Goal: Information Seeking & Learning: Learn about a topic

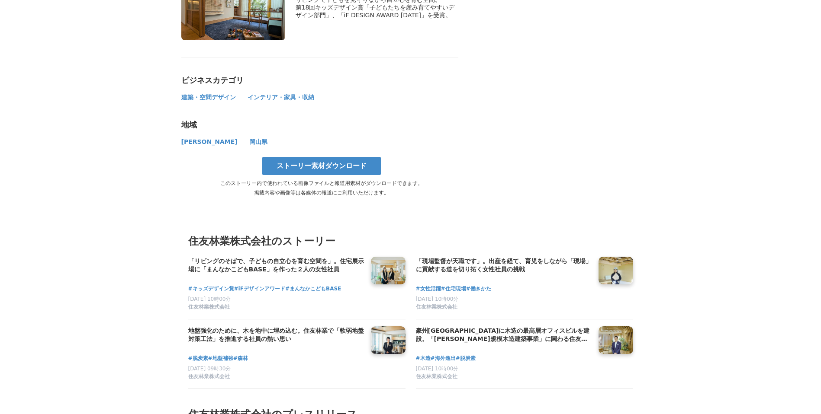
scroll to position [4614, 0]
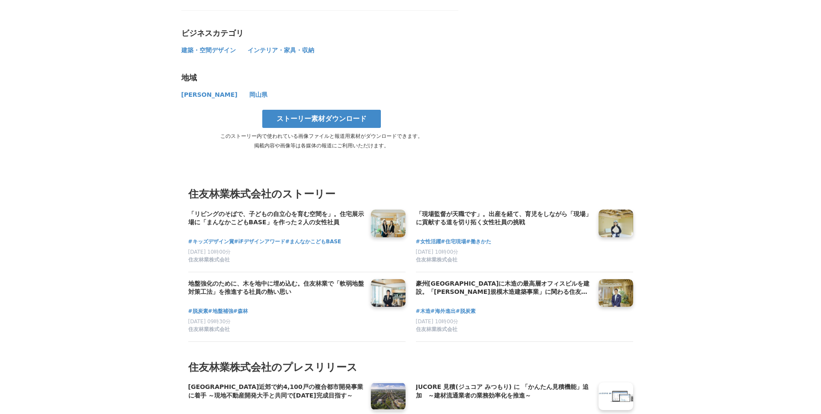
scroll to position [4662, 0]
click at [482, 210] on h4 "「現場監督が天職です」。出産を経て、育児をしながら「現場」に貢献する道を切り拓く女性社員の挑戦" at bounding box center [504, 219] width 176 height 18
click at [329, 279] on h4 "地盤強化のために、木を地中に埋め込む。住友林業で「軟弱地盤対策工法」を推進する社員の熱い思い" at bounding box center [276, 288] width 176 height 18
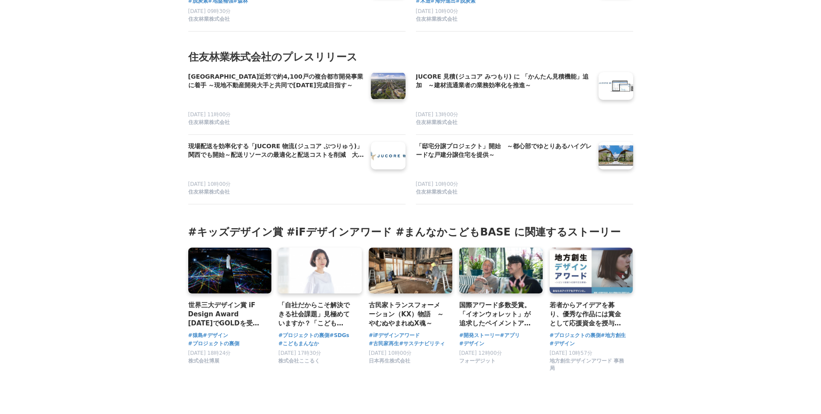
scroll to position [4973, 0]
click at [380, 300] on h3 "古民家トランスフォーメーション（KX）物語　～やむぬやまれぬX魂～" at bounding box center [407, 314] width 77 height 28
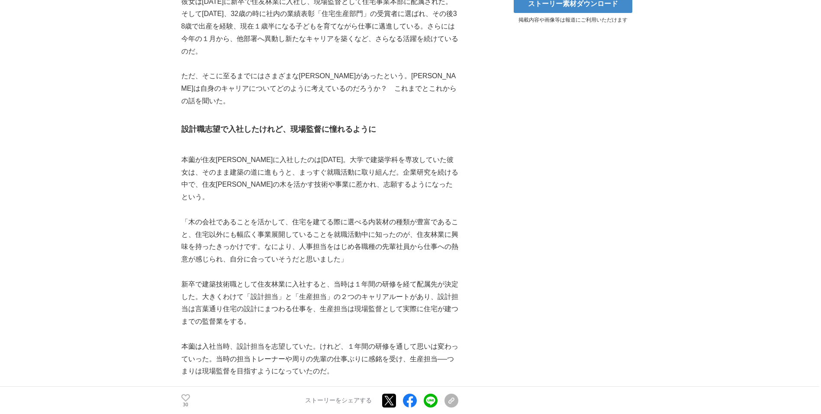
scroll to position [497, 0]
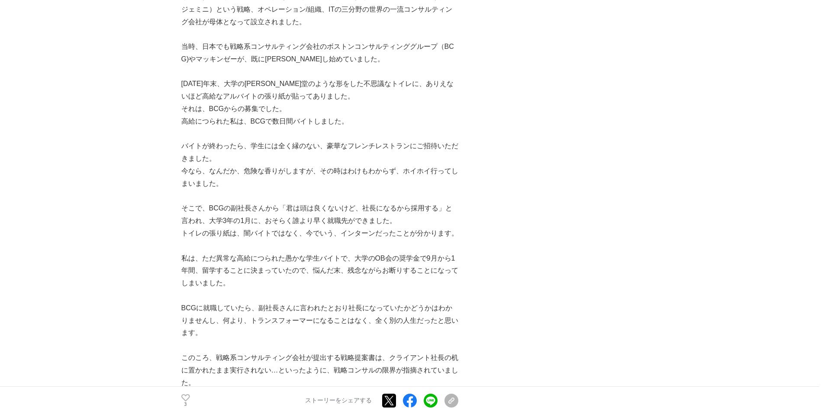
scroll to position [2859, 0]
